Goal: Task Accomplishment & Management: Use online tool/utility

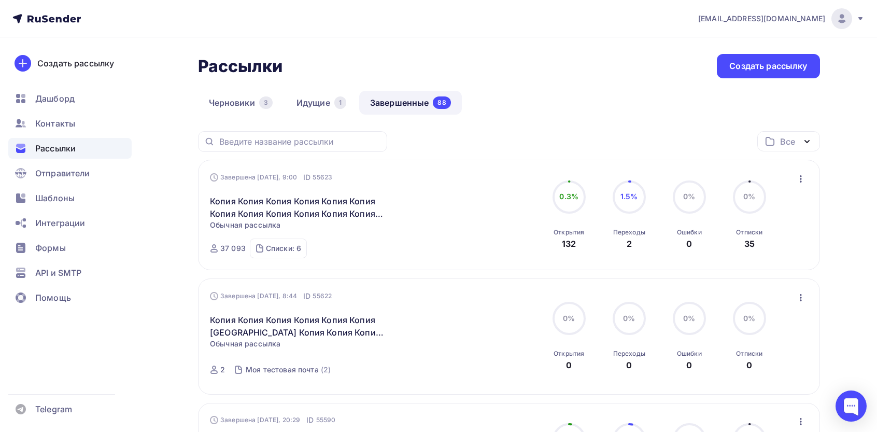
click at [804, 183] on icon "button" at bounding box center [800, 179] width 12 height 12
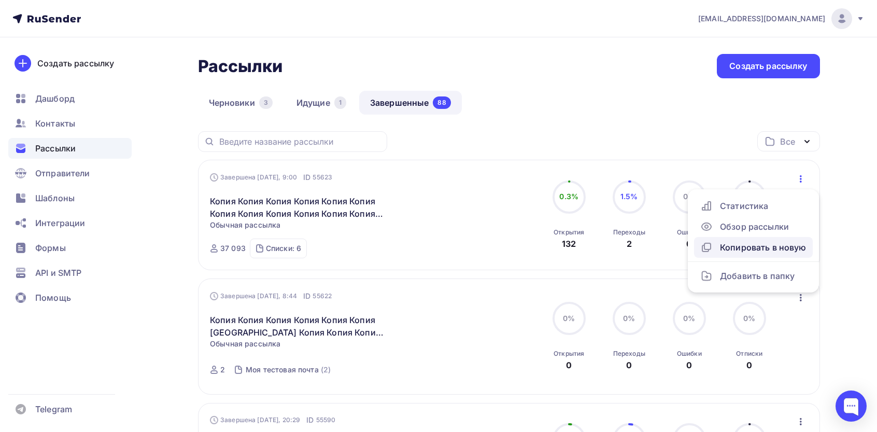
click at [731, 253] on div "Копировать в новую" at bounding box center [753, 247] width 106 height 12
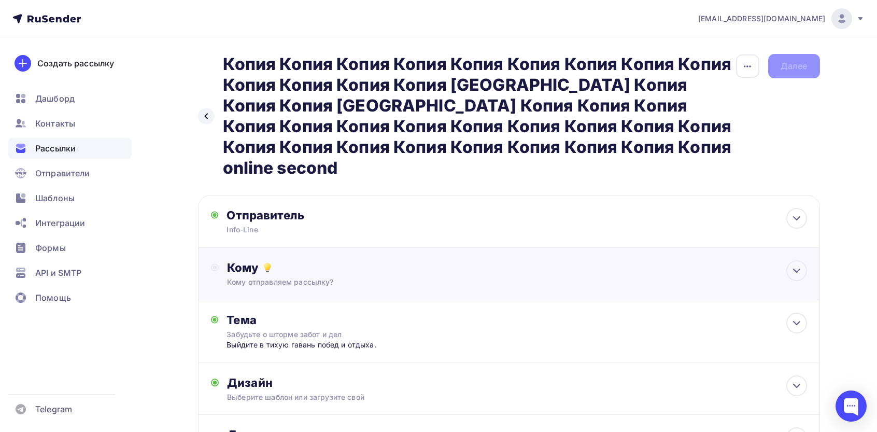
click at [314, 260] on div "Кому" at bounding box center [516, 267] width 579 height 15
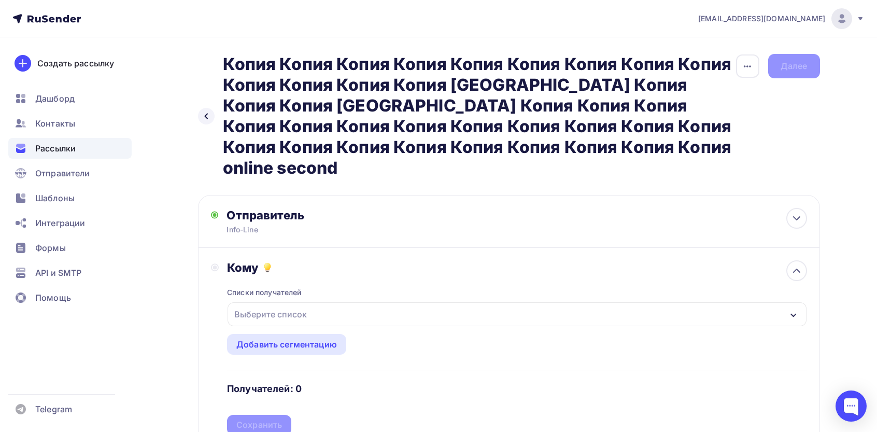
click at [278, 305] on div "Выберите список" at bounding box center [270, 314] width 81 height 19
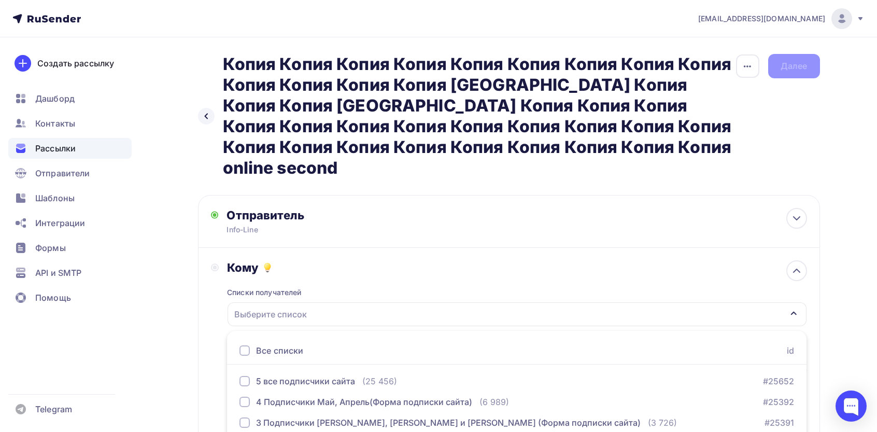
scroll to position [87, 0]
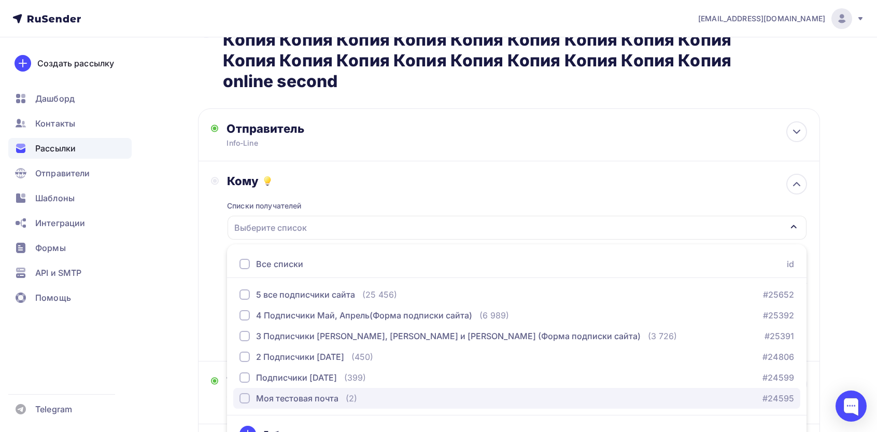
click at [264, 388] on button "Моя тестовая почта (2) #24595" at bounding box center [516, 398] width 567 height 21
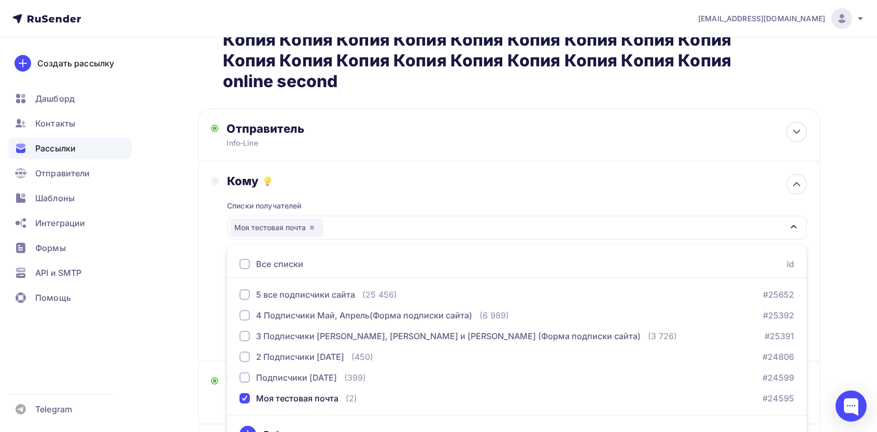
click at [195, 331] on div "Назад Копия Копия Копия Копия Копия Копия Копия Копия Копия Копия Копия Копия […" at bounding box center [438, 273] width 849 height 644
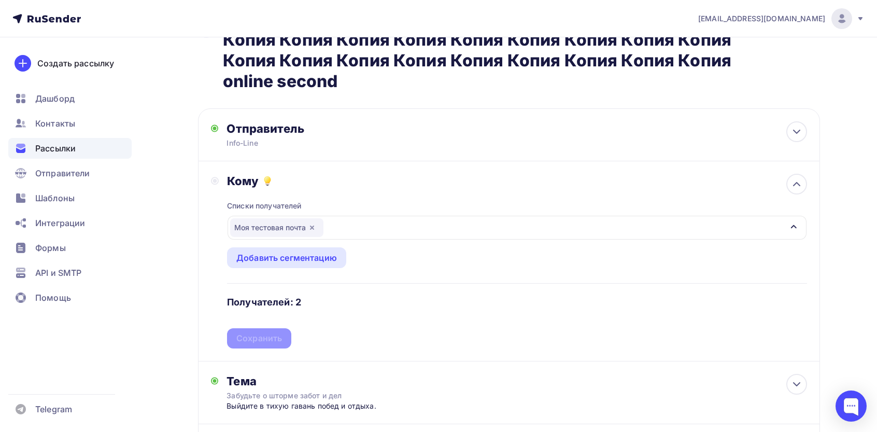
click at [265, 316] on div "Списки получателей Моя тестовая почта Все списки id 5 все подписчики сайта (25 …" at bounding box center [516, 268] width 579 height 160
click at [250, 332] on div "Сохранить" at bounding box center [259, 338] width 46 height 12
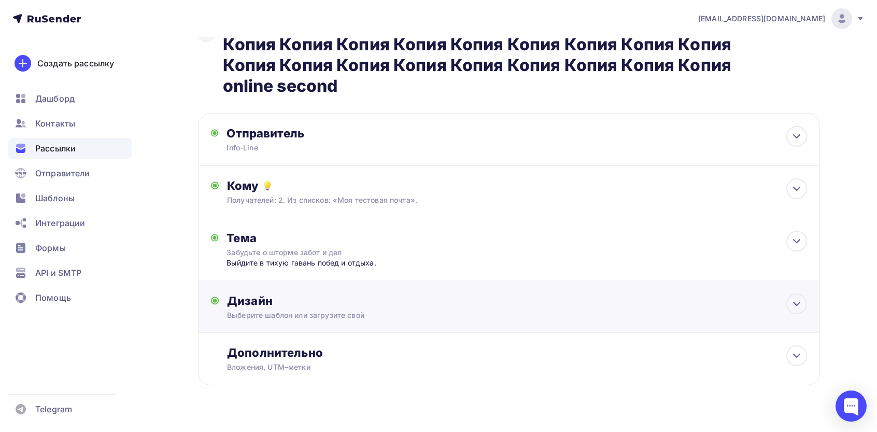
click at [299, 305] on div "Дизайн Выберите шаблон или загрузите свой Размер письма: 122 Kb Заменить шаблон…" at bounding box center [509, 312] width 596 height 39
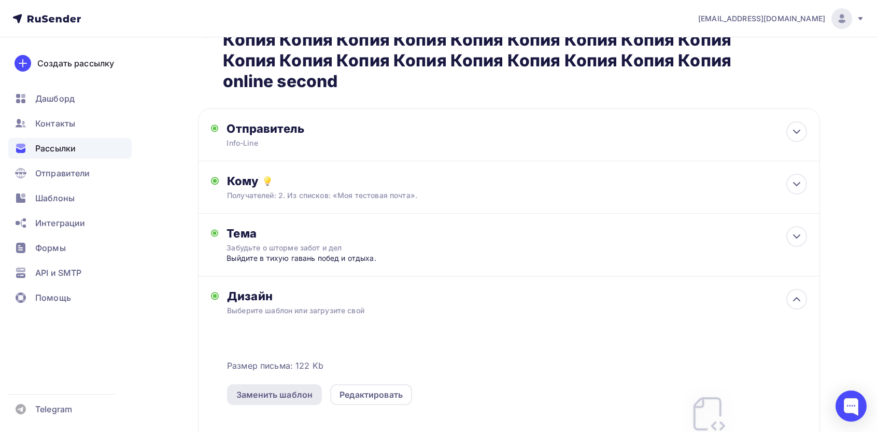
click at [266, 388] on div "Заменить шаблон" at bounding box center [274, 394] width 76 height 12
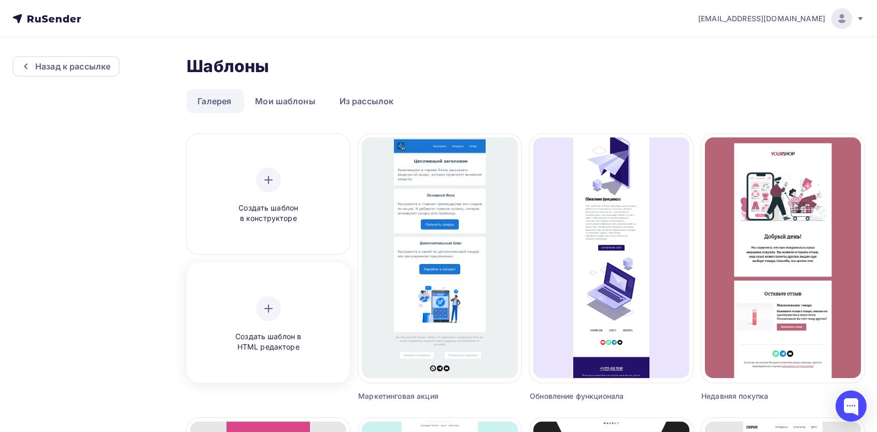
click at [287, 313] on div "Создать шаблон в HTML редакторе" at bounding box center [268, 324] width 98 height 56
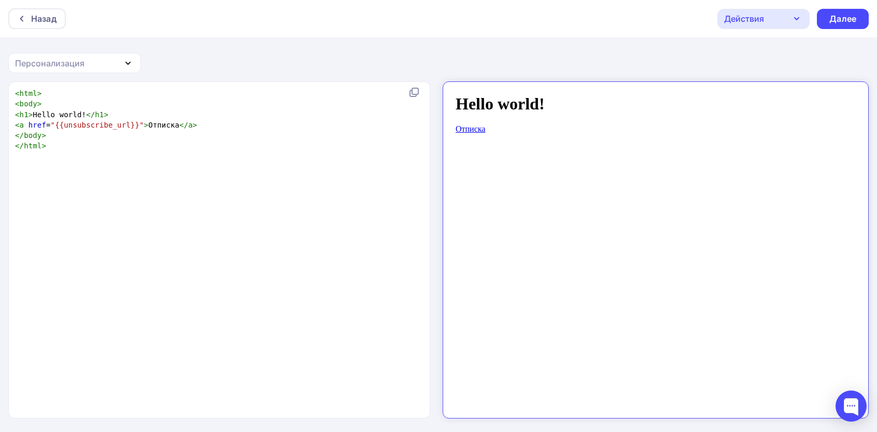
click at [323, 267] on div "xxxxxxxxxx < html > < body > < h1 > Hello world! </ h1 > < a href = "{{unsubscr…" at bounding box center [230, 262] width 434 height 353
type textarea "<html> <body> <h1>Hello world!</h1> <a href="{{unsubscribe_url}}">Отписка</a> <…"
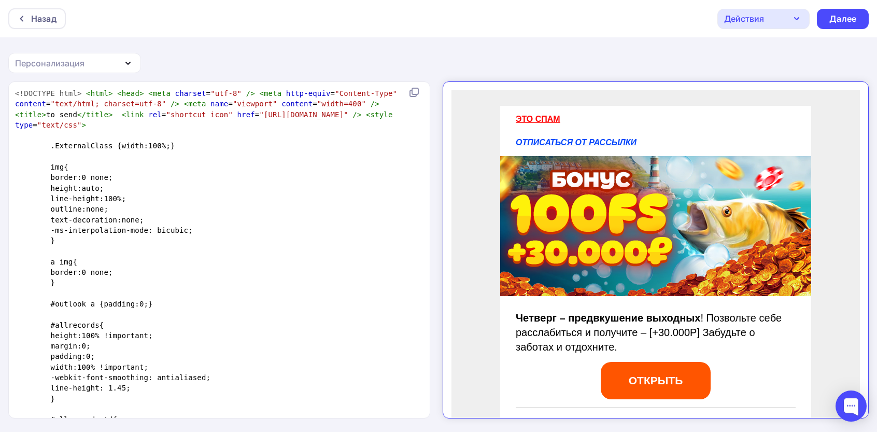
scroll to position [2263, 0]
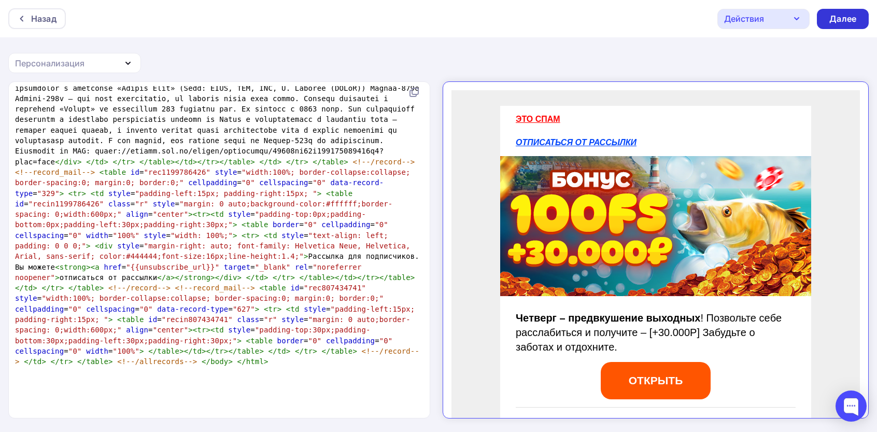
click at [835, 28] on div "Далее" at bounding box center [843, 19] width 52 height 20
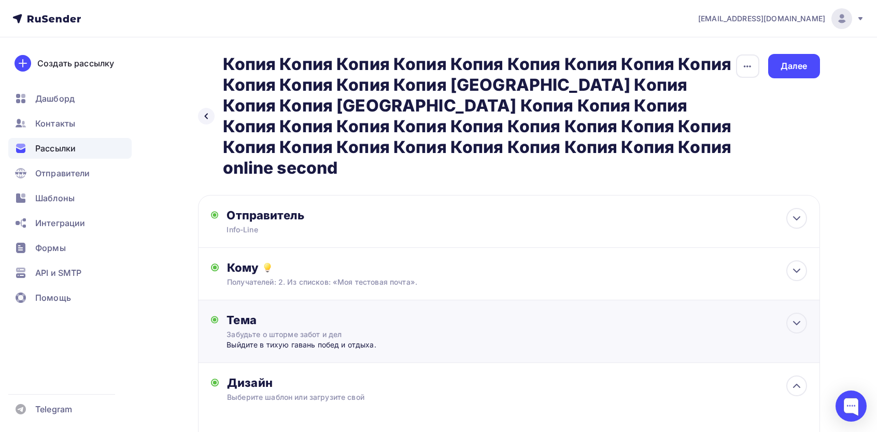
click at [303, 339] on div "Выйдите в тихую гавань побед и отдыха." at bounding box center [328, 344] width 205 height 10
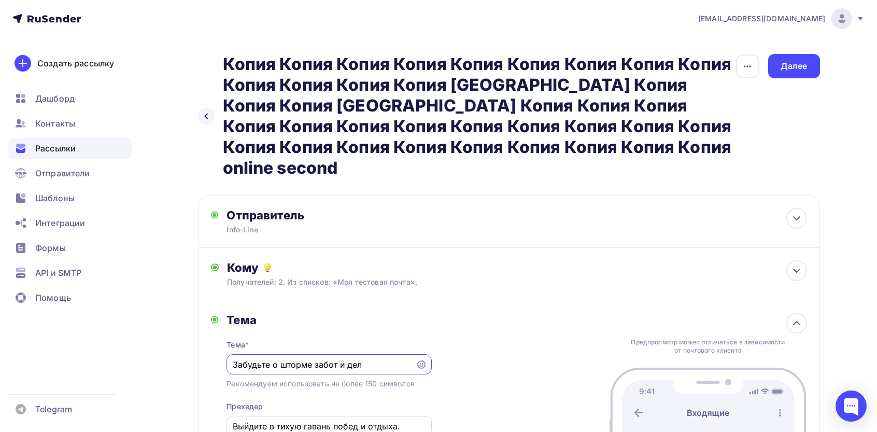
click at [343, 420] on input "Выйдите в тихую гавань побед и отдыха." at bounding box center [329, 426] width 193 height 12
paste input "{{email}} Электронный чек + (1)"
type input "{{email}} Электронный чек + (1)"
click at [360, 358] on input "Забудьте о шторме забот и дел" at bounding box center [321, 364] width 177 height 12
paste input "{{email}} Электронный чек + (1)"
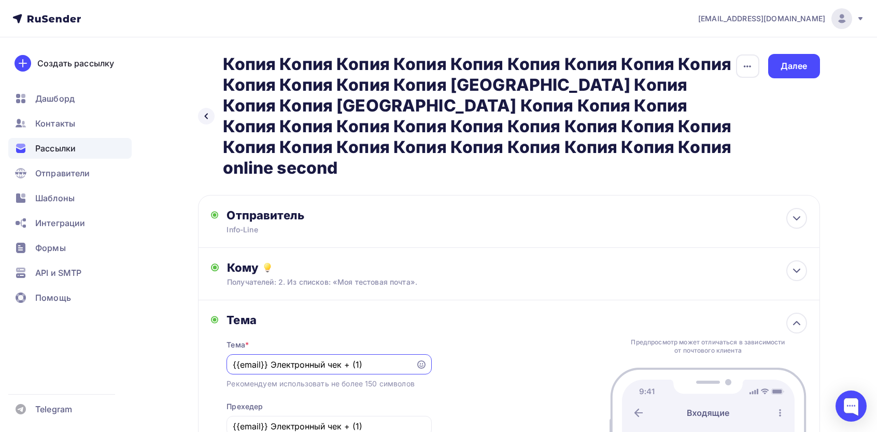
type input "{{email}} Электронный чек + (1)"
click at [361, 416] on div "{{email}} Электронный чек + (1)" at bounding box center [328, 426] width 205 height 20
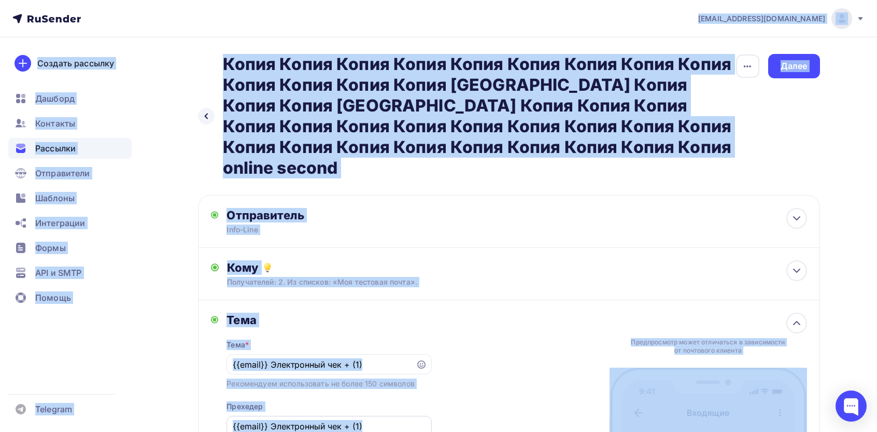
click at [379, 420] on input "{{email}} Электронный чек + (1)" at bounding box center [329, 426] width 193 height 12
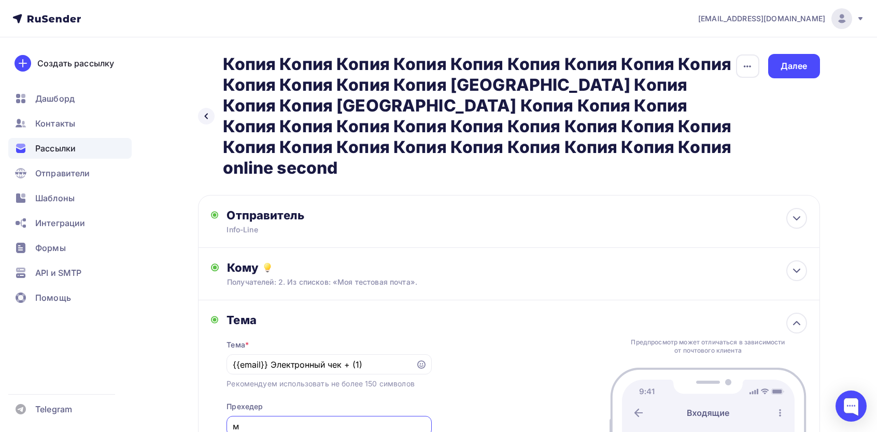
paste input "aш лицeнзиoнный аккаунт готов"
type input "Вaш лицeнзиoнный аккаунт готов"
click at [485, 365] on div "Тема Тема * {{email}} Электронный чек + (1) Рекомендуем использовать не более 1…" at bounding box center [509, 392] width 622 height 185
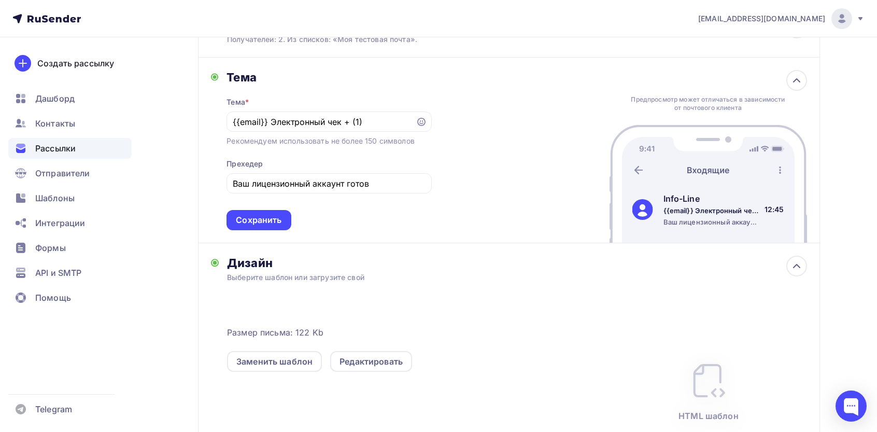
scroll to position [276, 0]
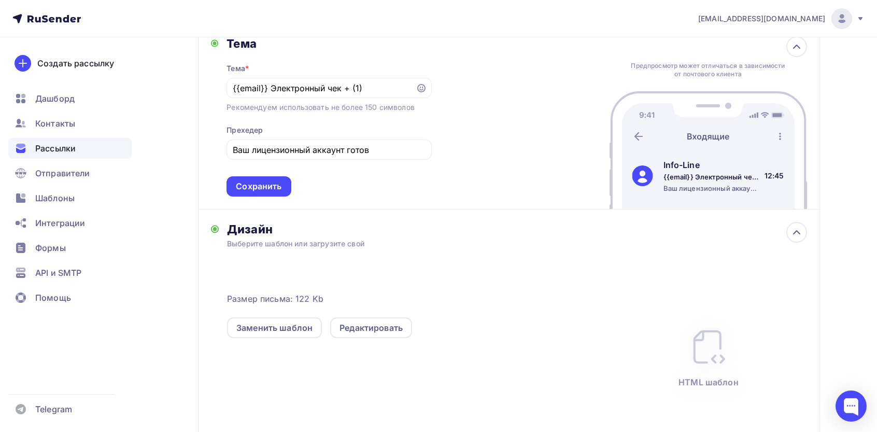
click at [260, 176] on div "Сохранить" at bounding box center [258, 186] width 64 height 20
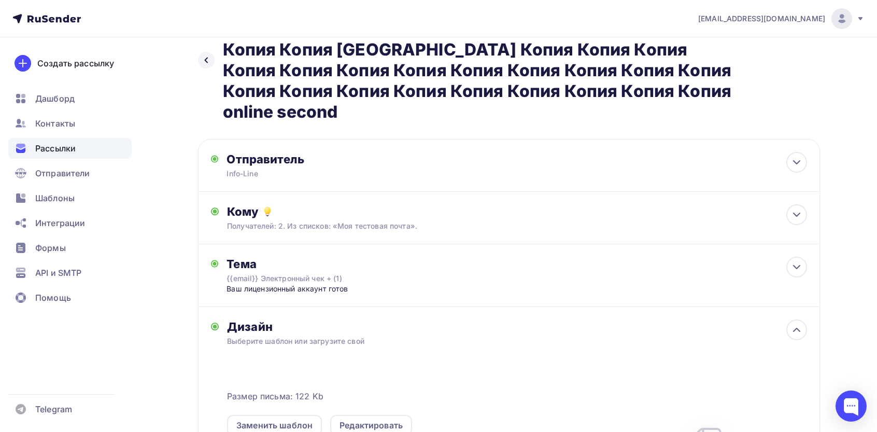
scroll to position [0, 0]
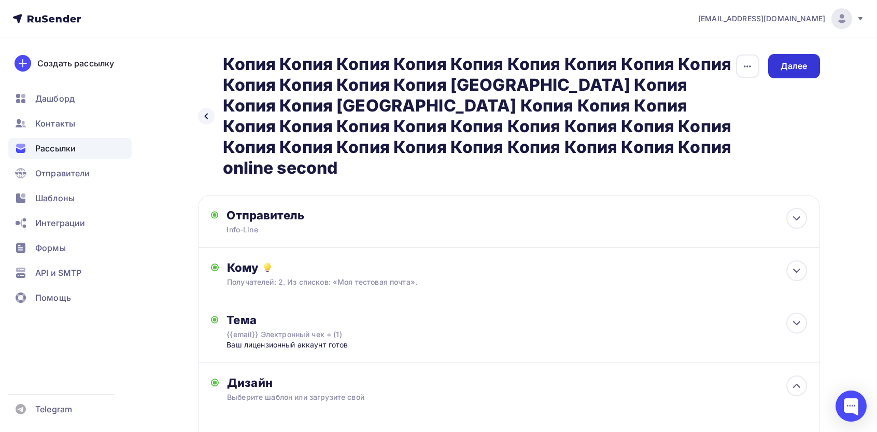
drag, startPoint x: 783, startPoint y: 71, endPoint x: 779, endPoint y: 77, distance: 7.0
click at [783, 73] on div "Далее" at bounding box center [794, 66] width 52 height 24
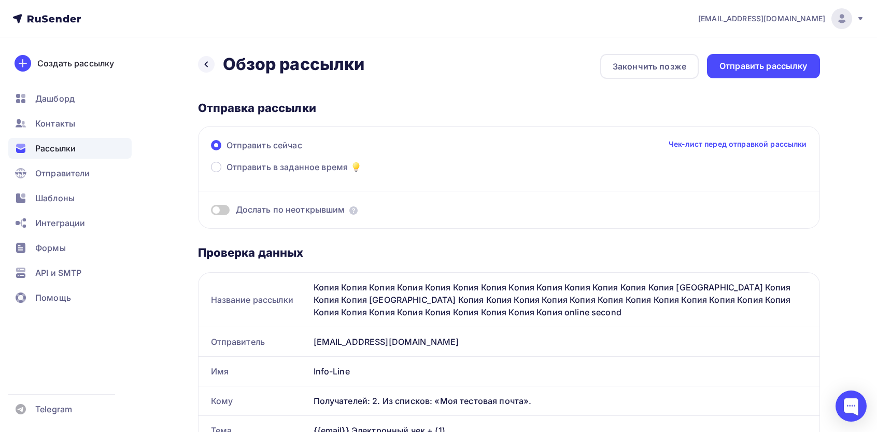
click at [749, 66] on div "Отправить рассылку" at bounding box center [763, 66] width 88 height 12
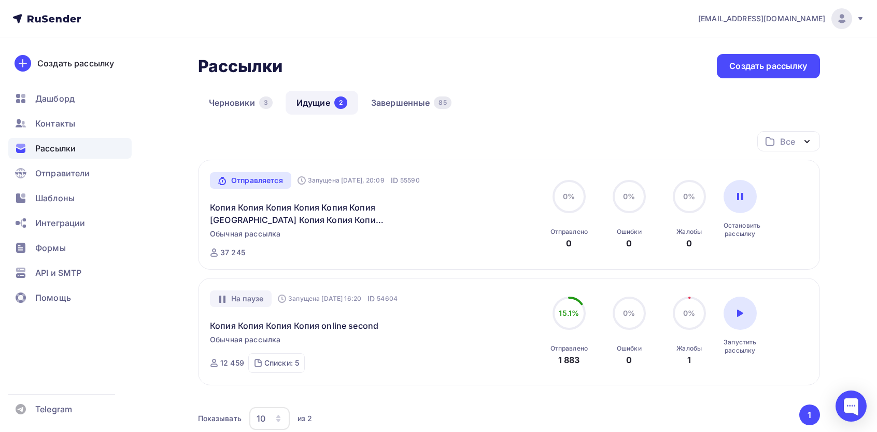
drag, startPoint x: 414, startPoint y: 108, endPoint x: 603, endPoint y: 64, distance: 193.7
click at [414, 108] on link "Завершенные 85" at bounding box center [411, 103] width 102 height 24
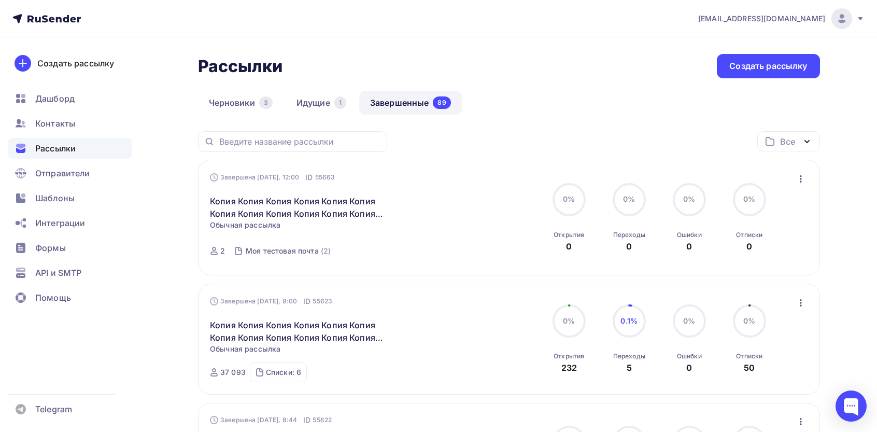
click at [807, 177] on div "Завершена Сегодня, 12:00 ID 55663 Копия Копия Копия Копия Копия Копия Копия Коп…" at bounding box center [509, 218] width 622 height 116
click at [795, 181] on icon "button" at bounding box center [800, 179] width 12 height 12
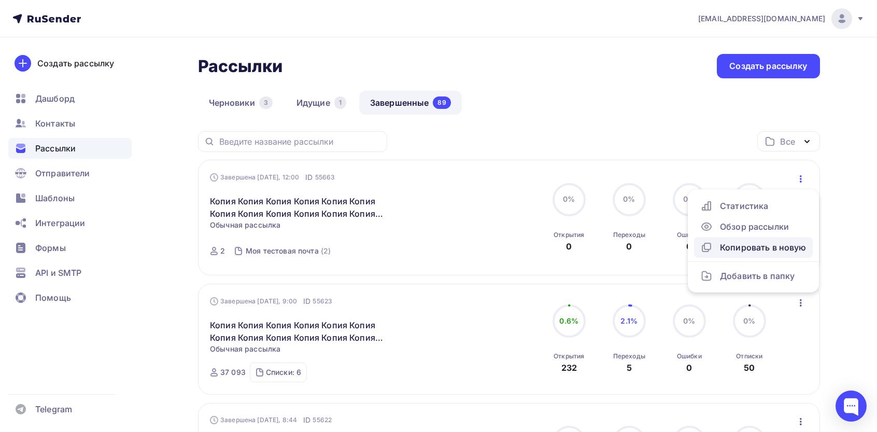
click at [747, 252] on div "Копировать в новую" at bounding box center [753, 247] width 106 height 12
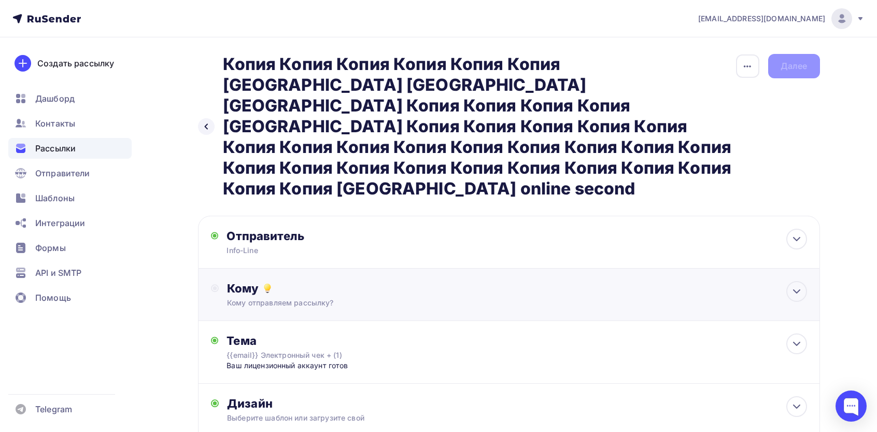
click at [289, 268] on div "Кому Кому отправляем рассылку? Списки получателей Выберите список Все списки id…" at bounding box center [509, 294] width 622 height 52
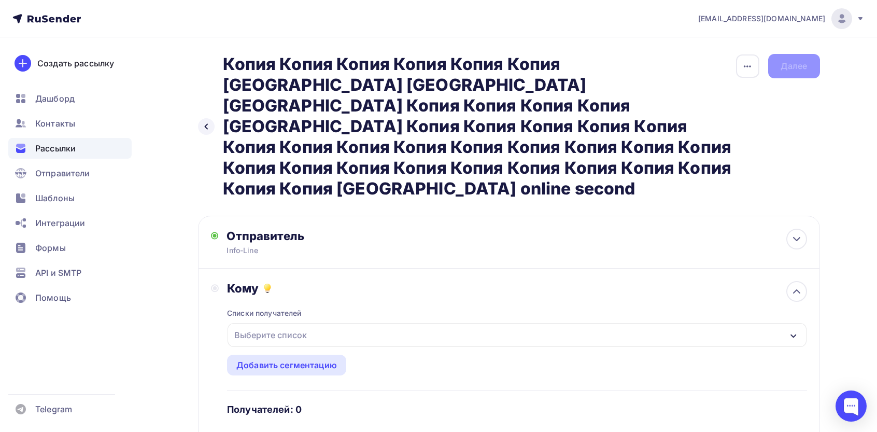
click at [253, 325] on div "Выберите список" at bounding box center [270, 334] width 81 height 19
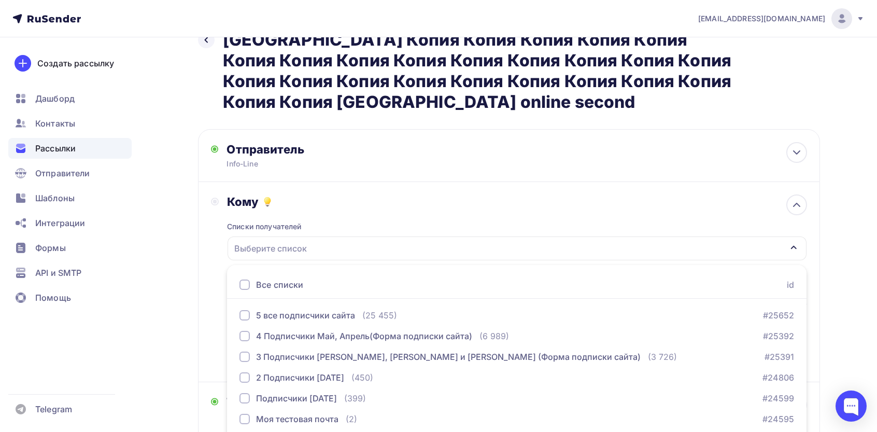
click at [261, 278] on div "Все списки" at bounding box center [279, 284] width 47 height 12
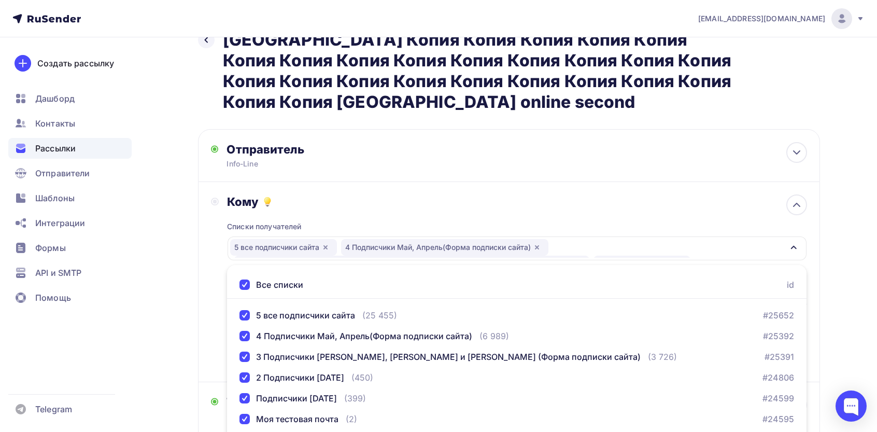
click at [211, 250] on div "Кому Списки получателей 5 все подписчики сайта 4 Подписчики Май, Апрель(Форма п…" at bounding box center [509, 281] width 596 height 175
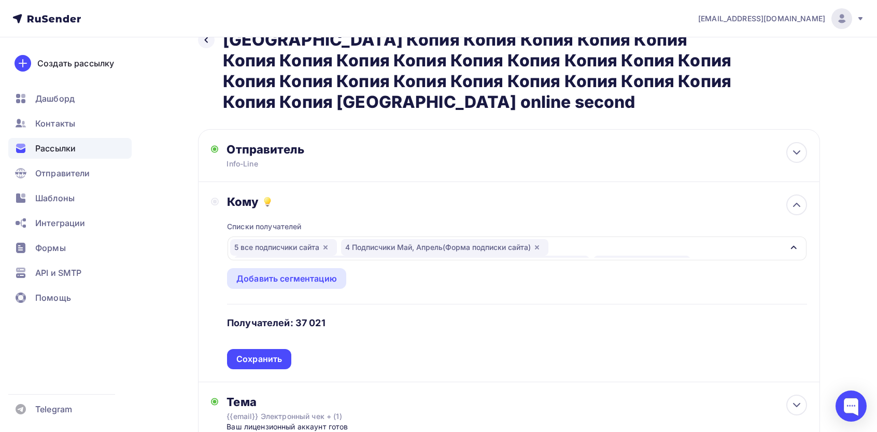
click at [271, 353] on div "Сохранить" at bounding box center [259, 359] width 46 height 12
